Goal: Task Accomplishment & Management: Use online tool/utility

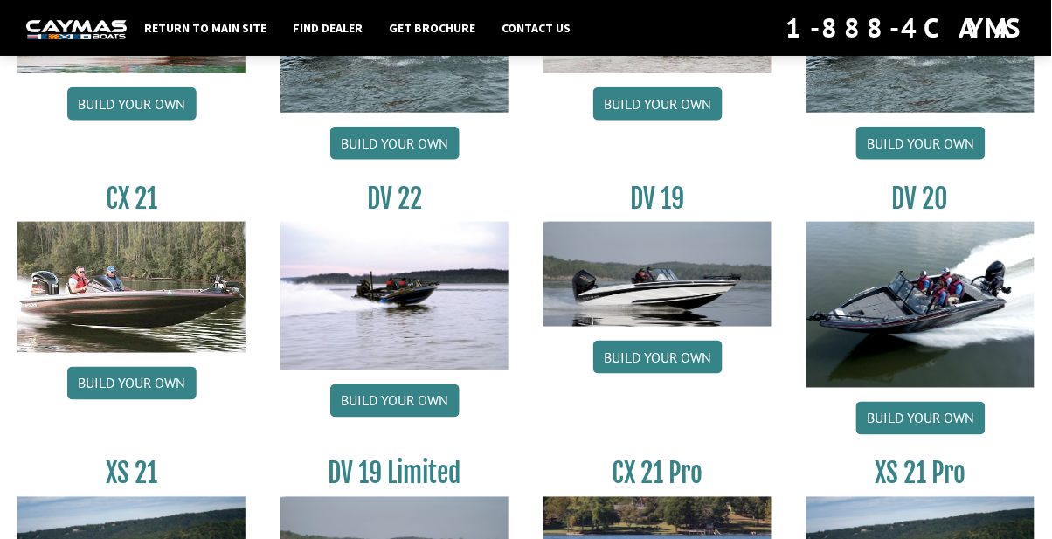
scroll to position [1852, 0]
click at [652, 354] on link "Build your own" at bounding box center [657, 357] width 129 height 33
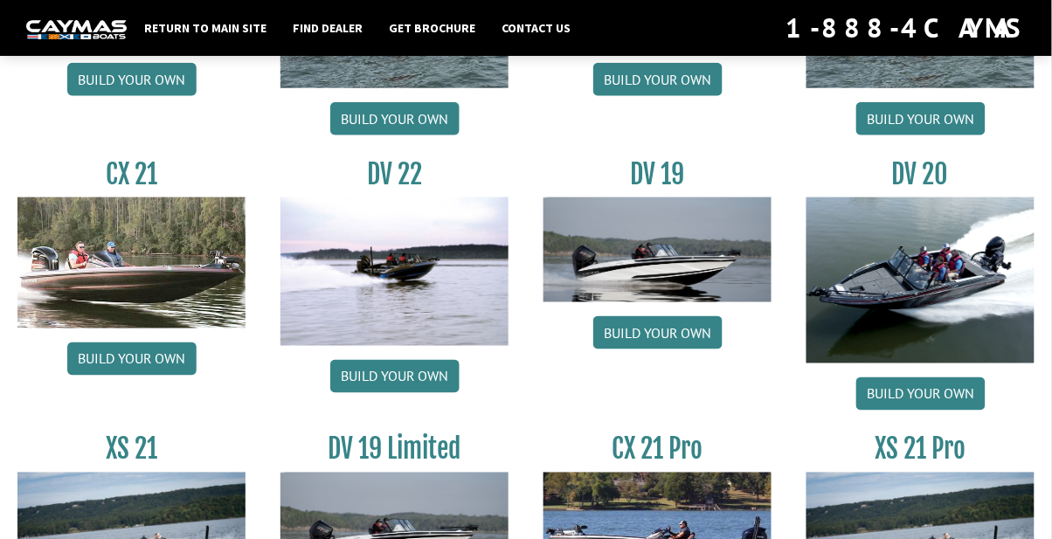
scroll to position [1907, 0]
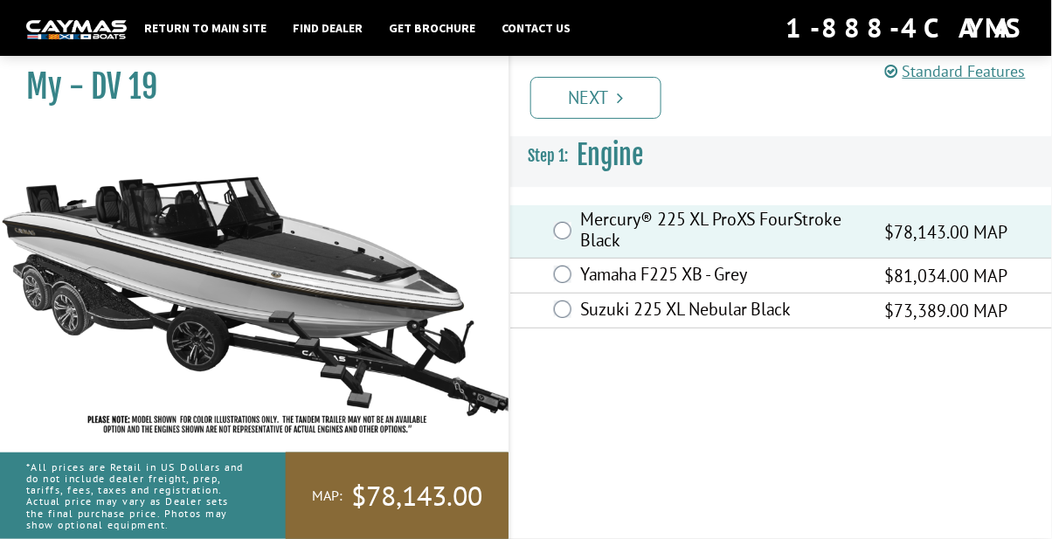
click at [597, 94] on link "Next" at bounding box center [595, 98] width 131 height 42
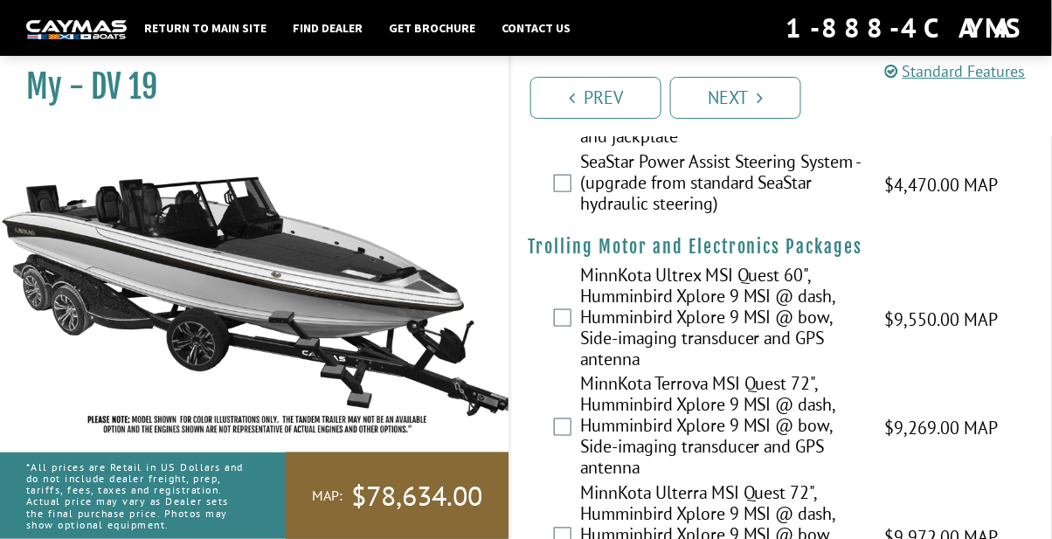
scroll to position [356, 0]
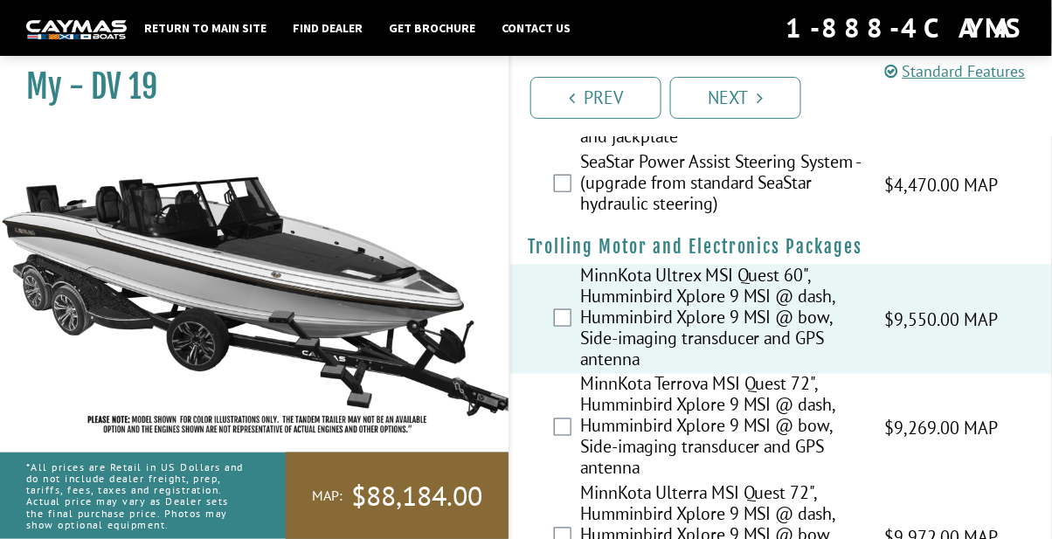
click at [739, 94] on link "Next" at bounding box center [735, 98] width 131 height 42
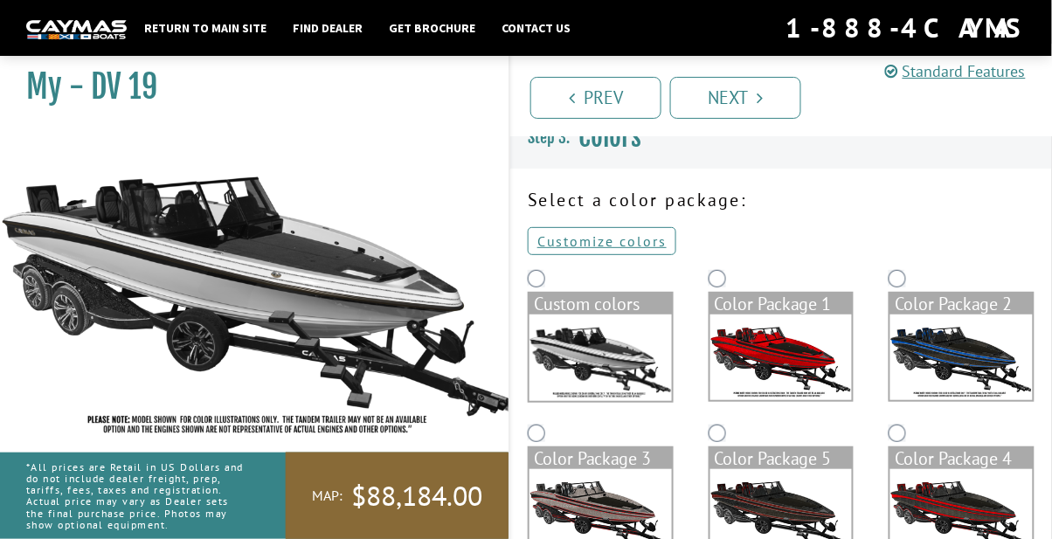
scroll to position [0, 0]
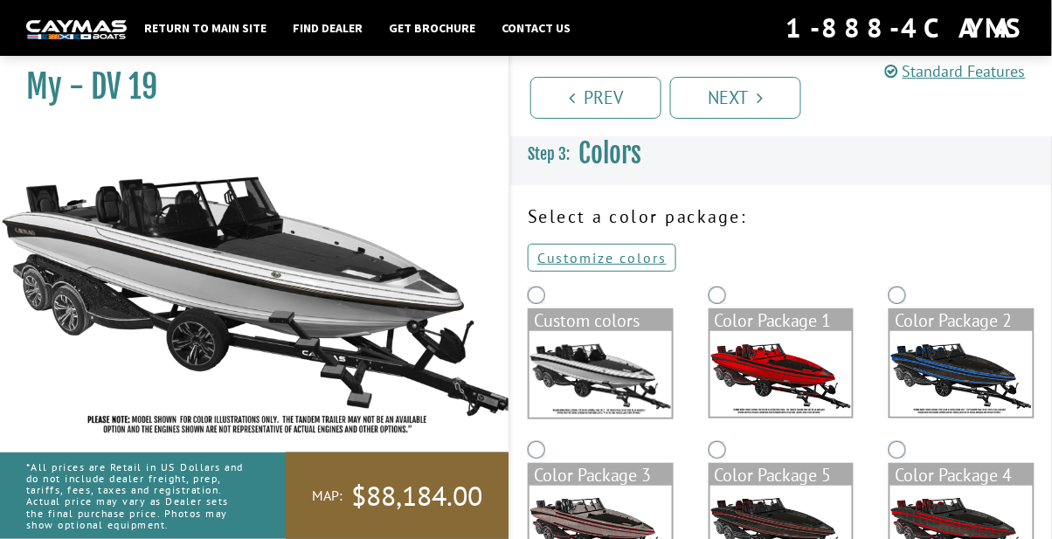
click at [967, 377] on img at bounding box center [961, 374] width 142 height 86
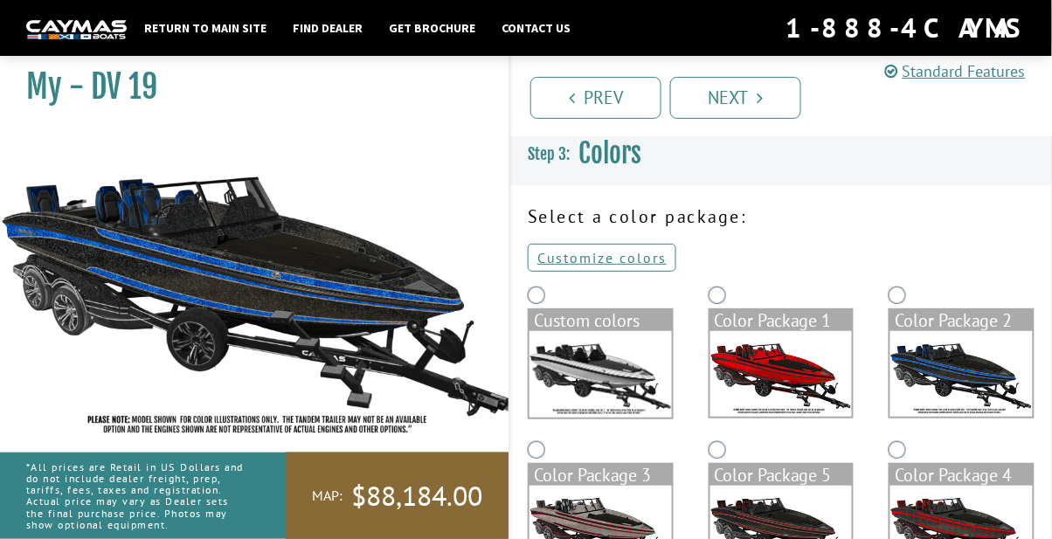
click at [734, 96] on link "Next" at bounding box center [735, 98] width 131 height 42
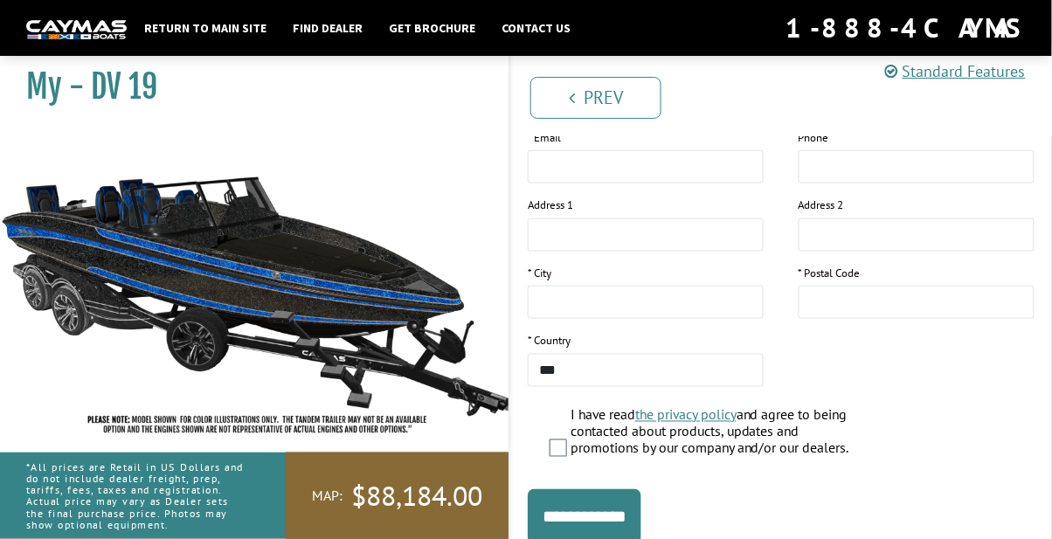
scroll to position [372, 0]
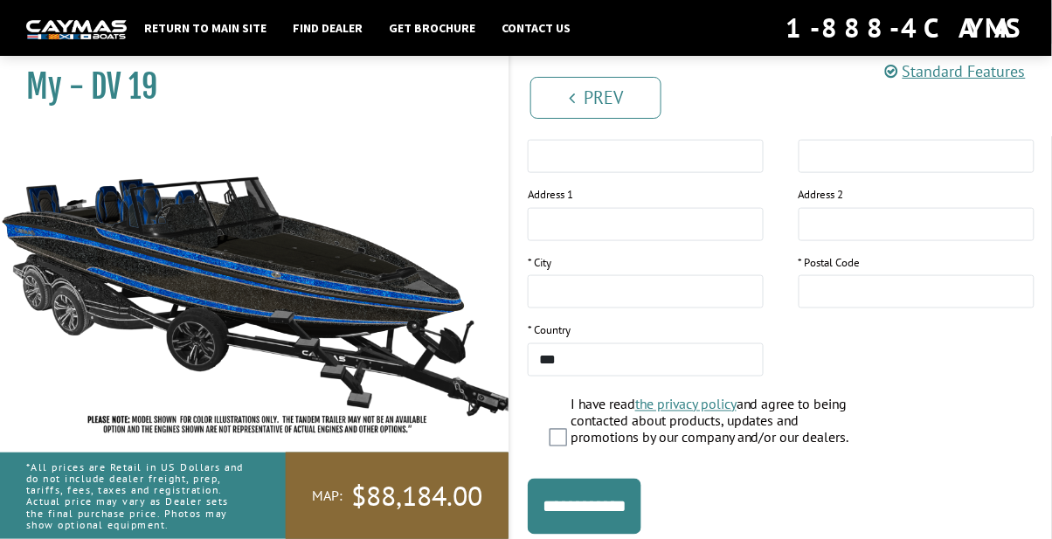
click at [599, 507] on input "**********" at bounding box center [585, 507] width 114 height 56
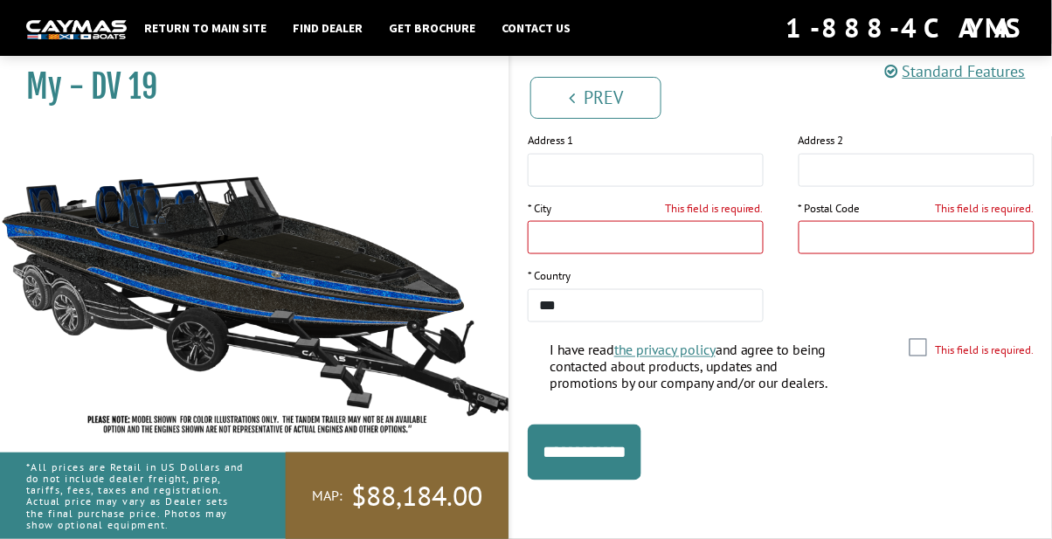
scroll to position [428, 0]
